Goal: Transaction & Acquisition: Subscribe to service/newsletter

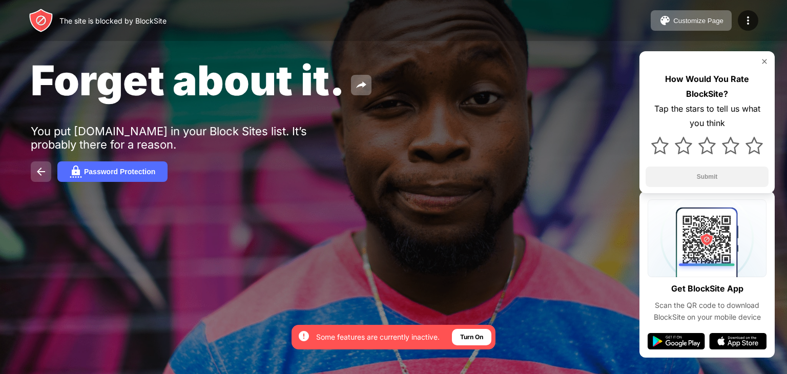
click at [34, 178] on button at bounding box center [41, 171] width 21 height 21
click at [43, 175] on img at bounding box center [41, 172] width 12 height 12
click at [101, 178] on button "Password Protection" at bounding box center [112, 171] width 110 height 21
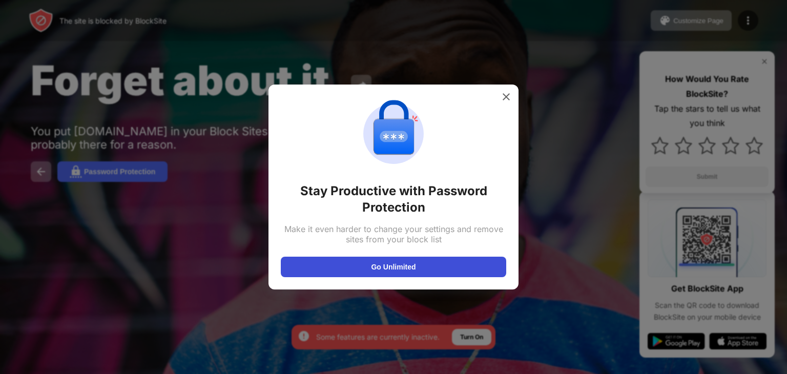
click at [372, 264] on button "Go Unlimited" at bounding box center [394, 267] width 226 height 21
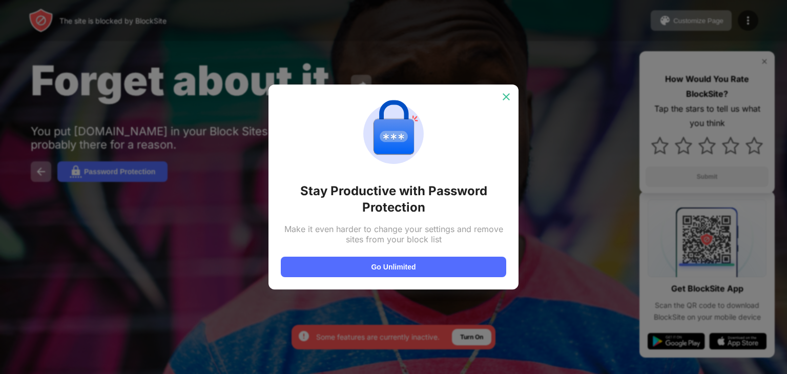
click at [506, 93] on img at bounding box center [506, 97] width 10 height 10
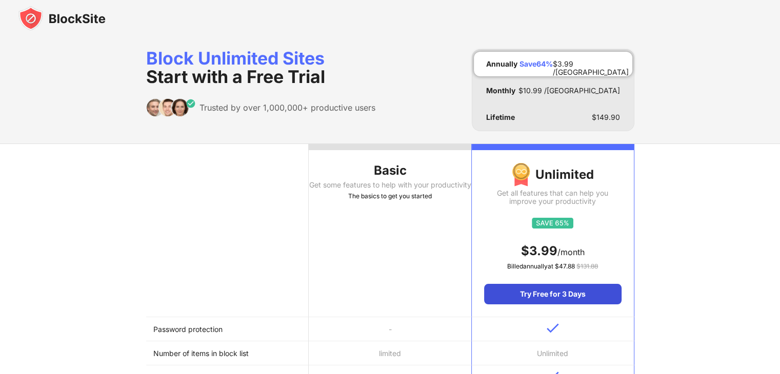
click at [525, 299] on div "Try Free for 3 Days" at bounding box center [552, 294] width 137 height 21
